Goal: Information Seeking & Learning: Learn about a topic

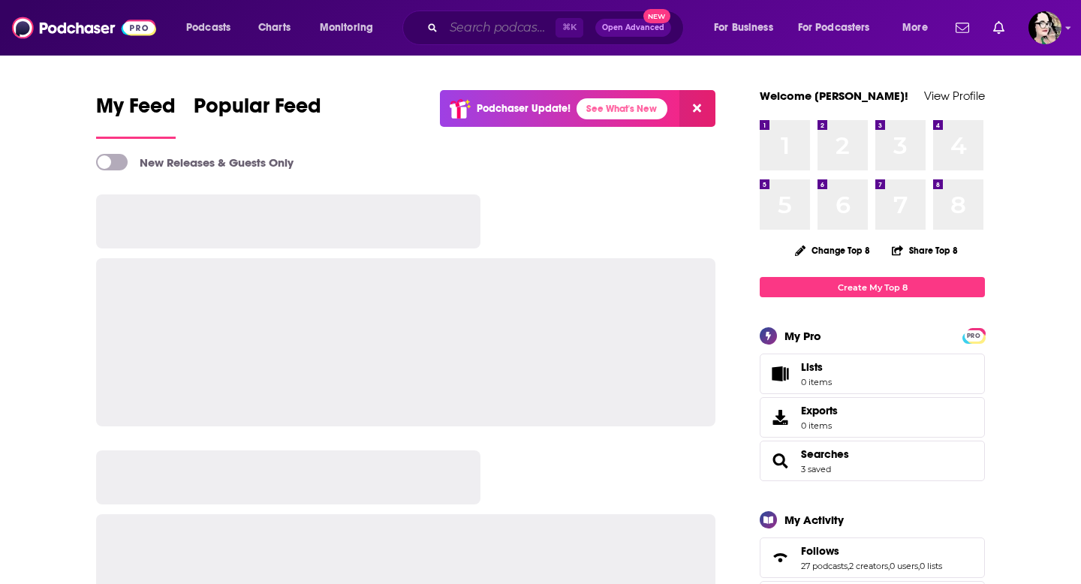
click at [461, 30] on input "Search podcasts, credits, & more..." at bounding box center [500, 28] width 112 height 24
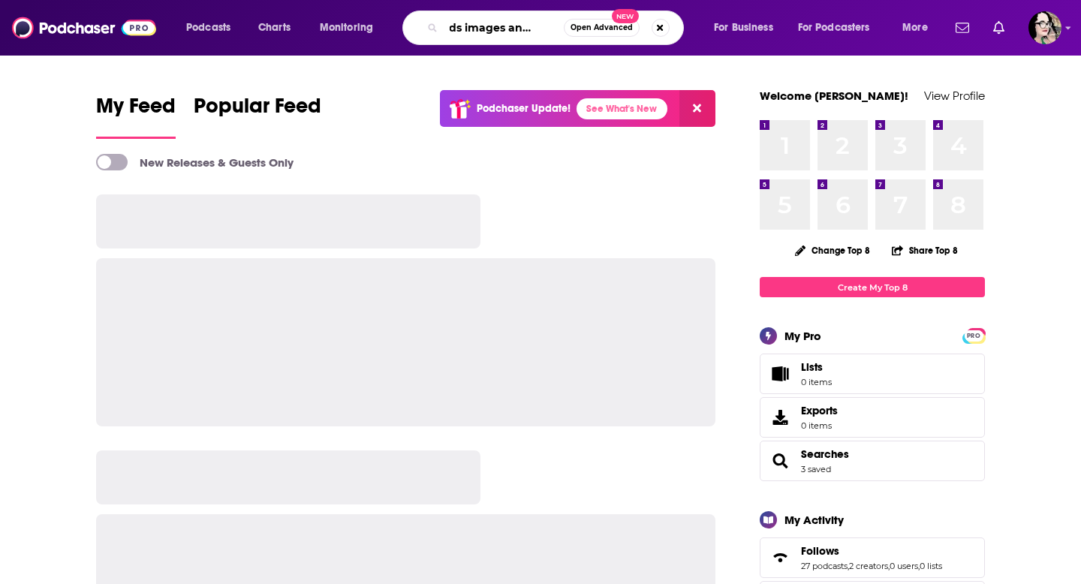
scroll to position [0, 35]
type input "words images and worlds"
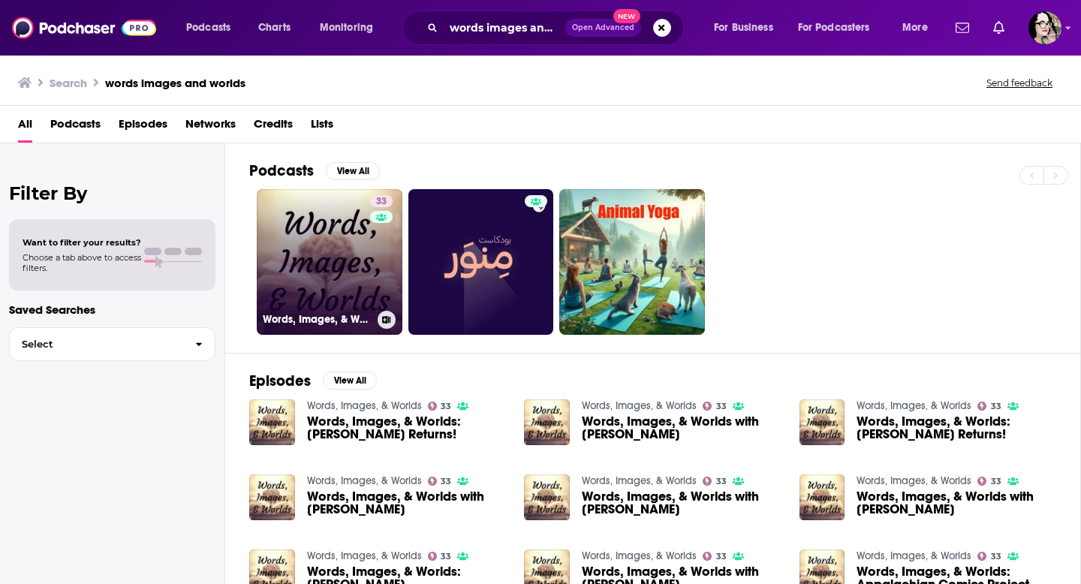
click at [338, 231] on link "33 Words, Images, & Worlds" at bounding box center [330, 262] width 146 height 146
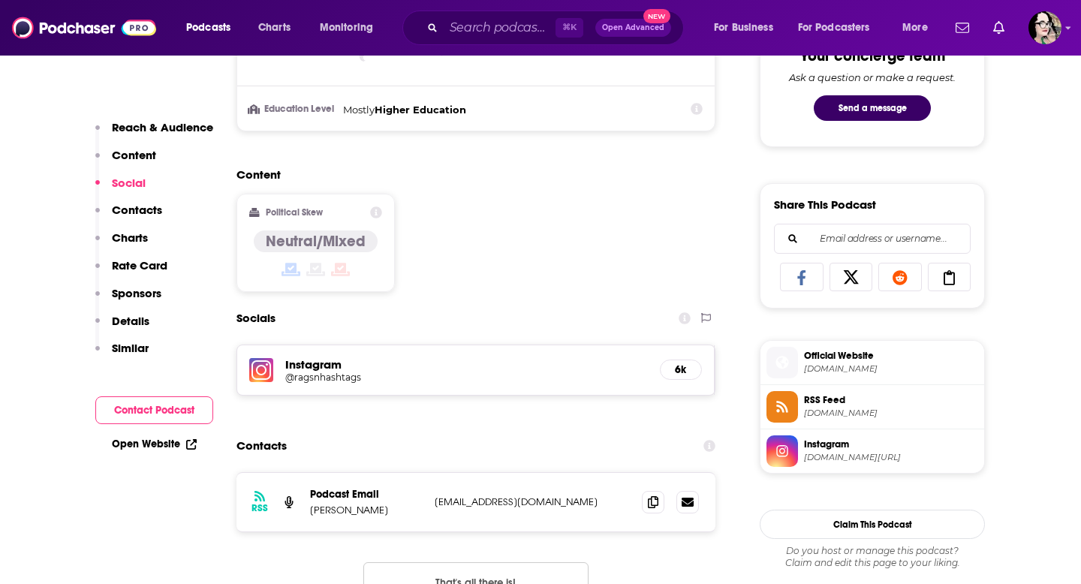
scroll to position [818, 0]
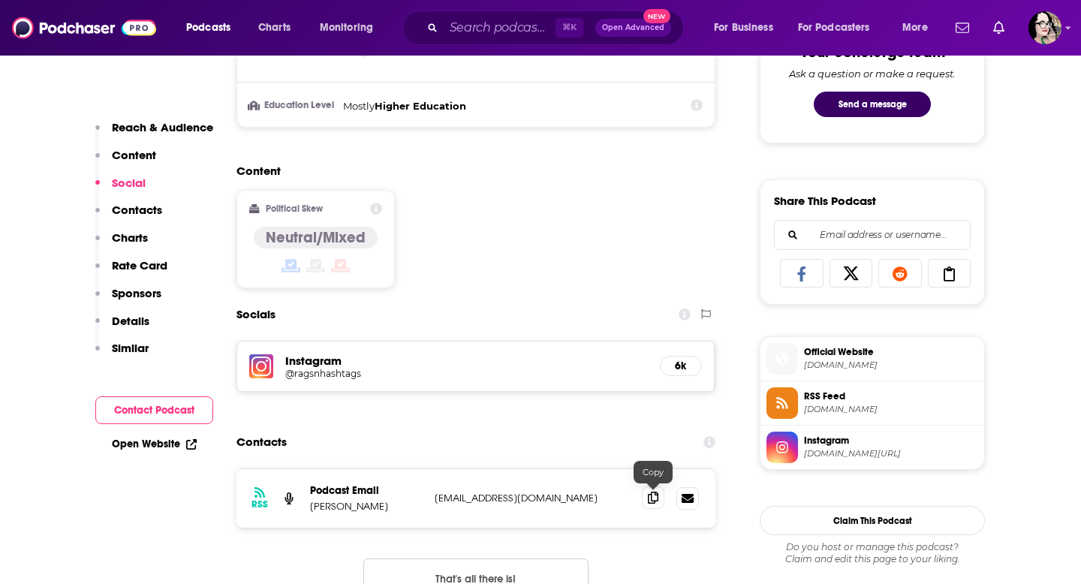
click at [655, 501] on icon at bounding box center [653, 498] width 11 height 12
click at [327, 360] on h5 "Instagram" at bounding box center [466, 361] width 363 height 14
click at [277, 367] on div "Instagram @ragsnhashtags 6k" at bounding box center [476, 367] width 478 height 50
click at [304, 379] on div "Instagram @ragsnhashtags 6k" at bounding box center [476, 367] width 478 height 50
click at [304, 374] on h5 "@ragsnhashtags" at bounding box center [405, 373] width 240 height 11
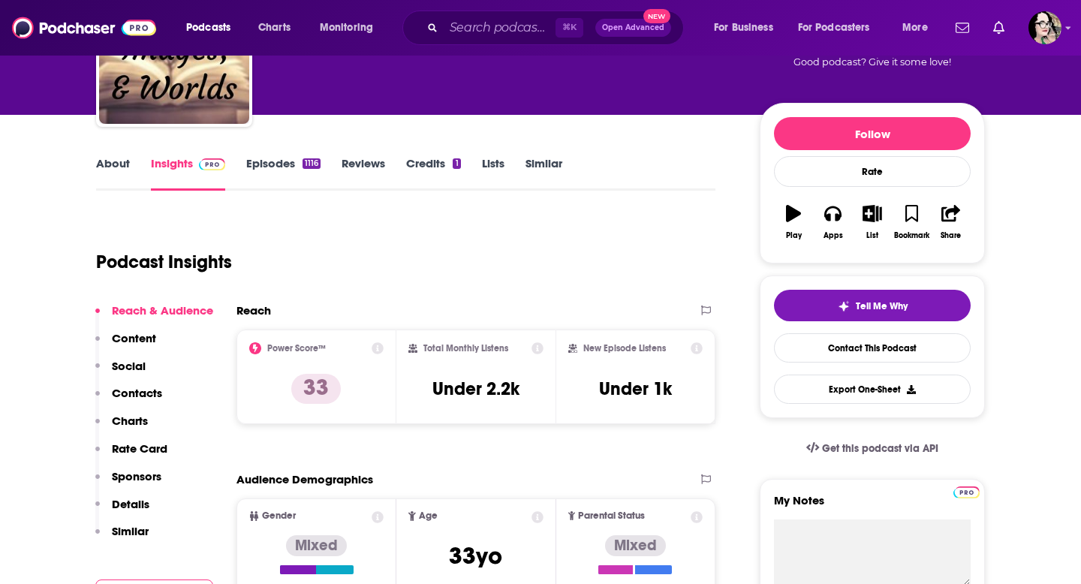
scroll to position [0, 0]
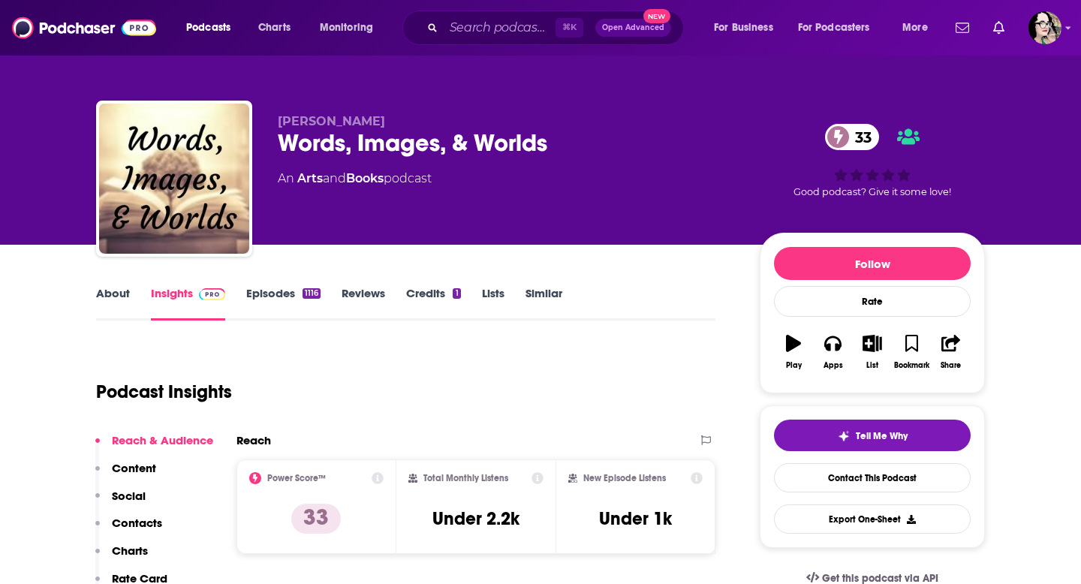
click at [269, 293] on link "Episodes 1116" at bounding box center [283, 303] width 74 height 35
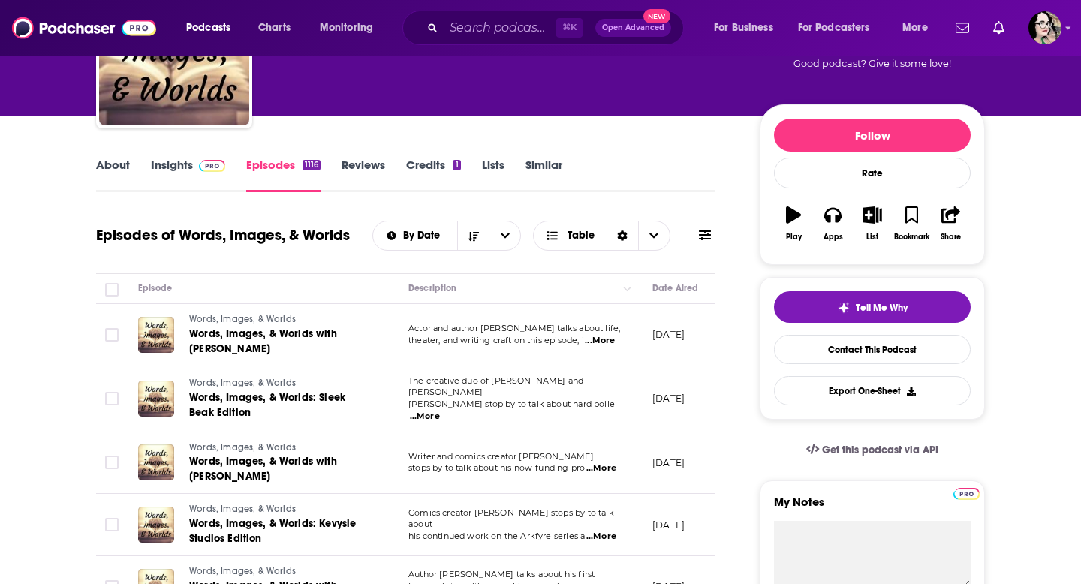
scroll to position [130, 0]
